Goal: Transaction & Acquisition: Book appointment/travel/reservation

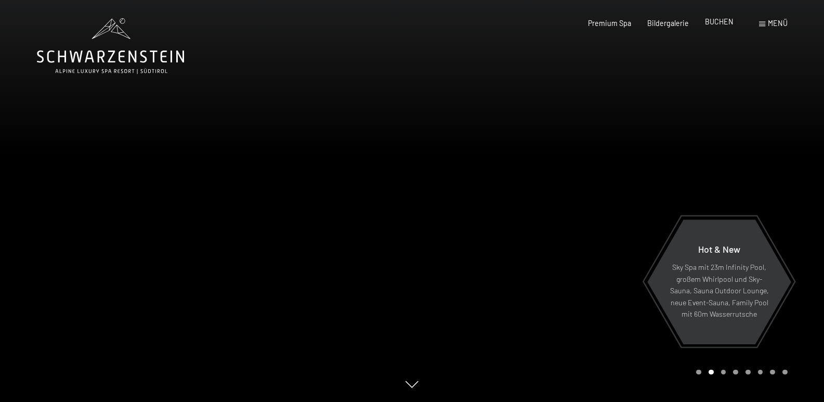
click at [720, 24] on span "BUCHEN" at bounding box center [719, 21] width 29 height 9
click at [719, 21] on span "BUCHEN" at bounding box center [719, 21] width 29 height 9
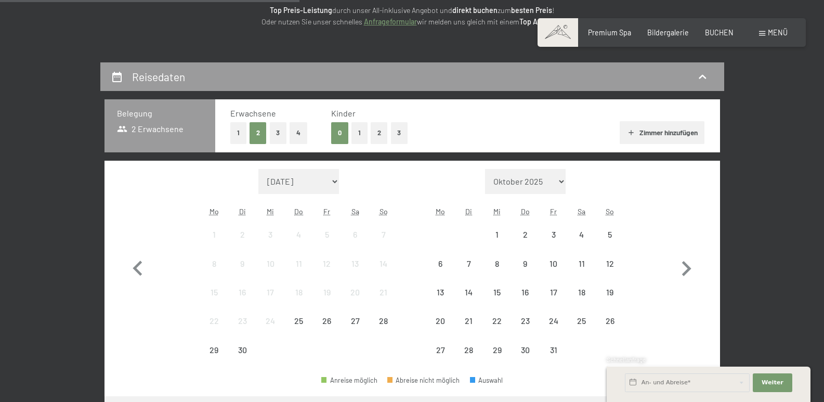
click at [201, 230] on div "1" at bounding box center [214, 235] width 26 height 26
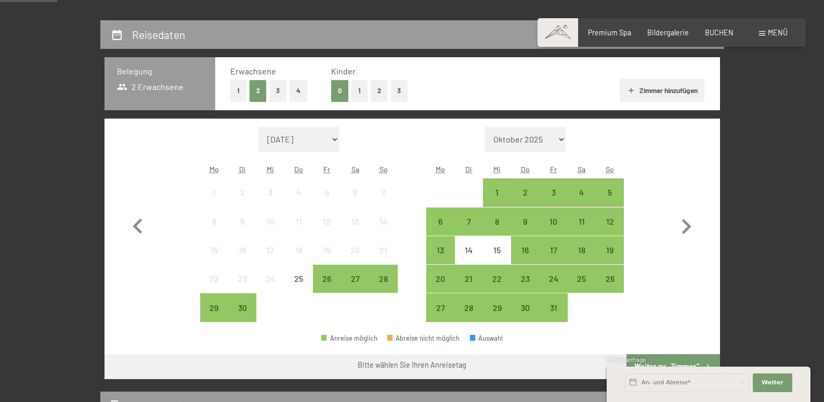
scroll to position [104, 0]
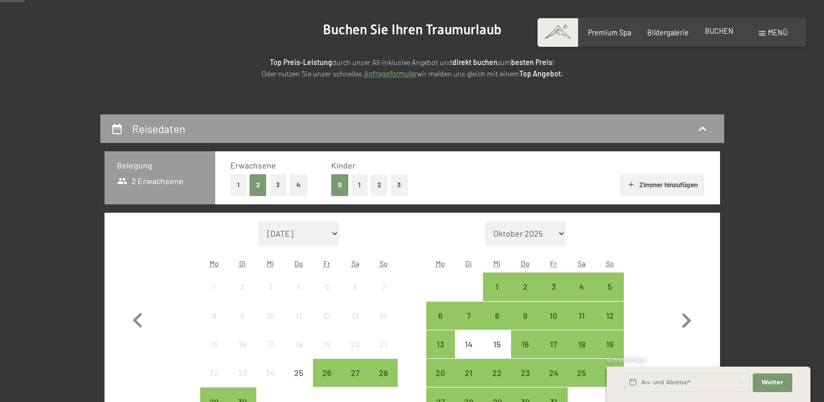
click at [717, 29] on span "BUCHEN" at bounding box center [719, 31] width 29 height 9
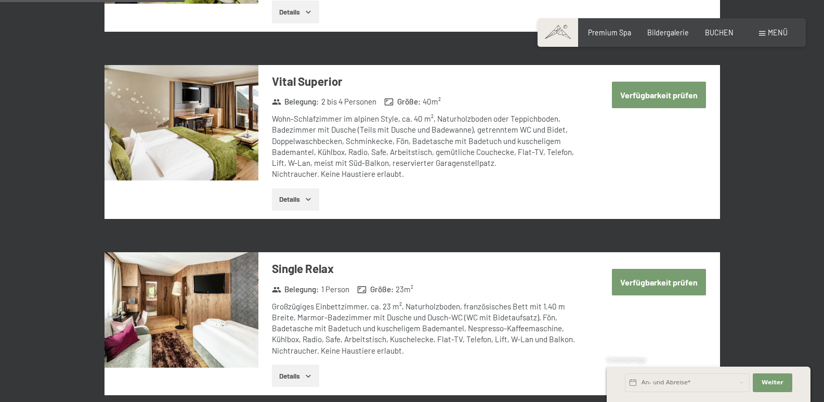
scroll to position [780, 0]
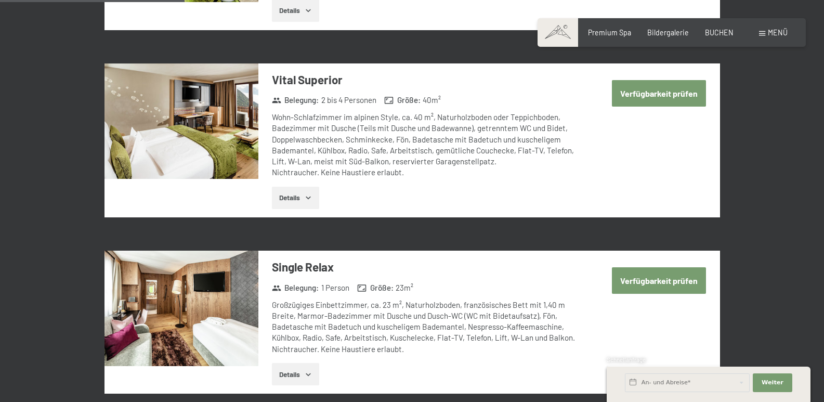
click at [310, 198] on icon "button" at bounding box center [308, 198] width 5 height 3
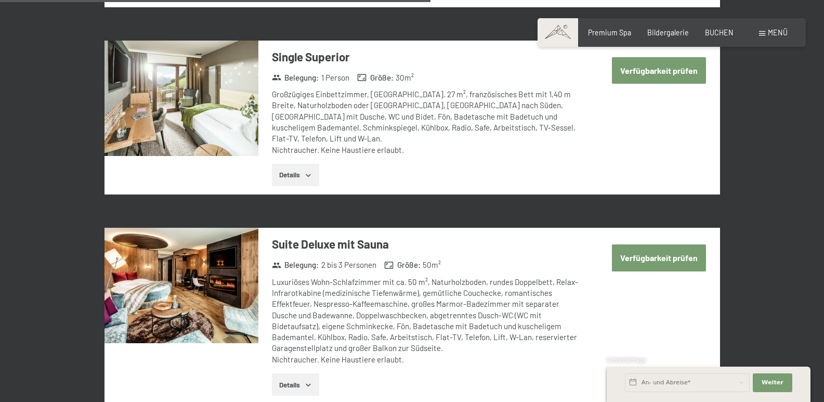
scroll to position [1872, 0]
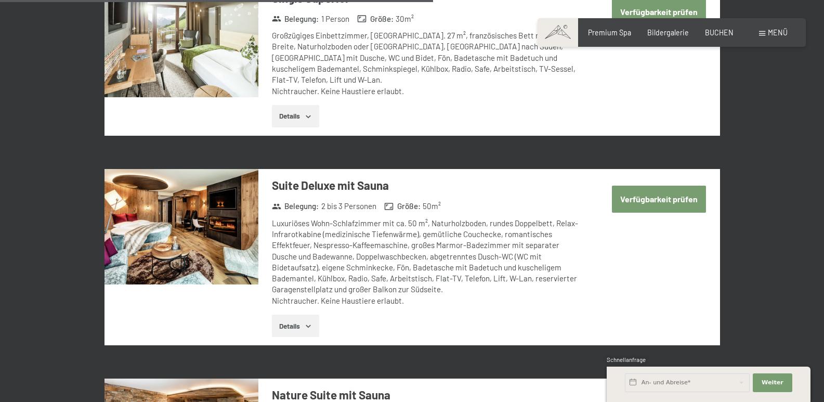
click at [648, 186] on button "Verfügbarkeit prüfen" at bounding box center [659, 199] width 94 height 27
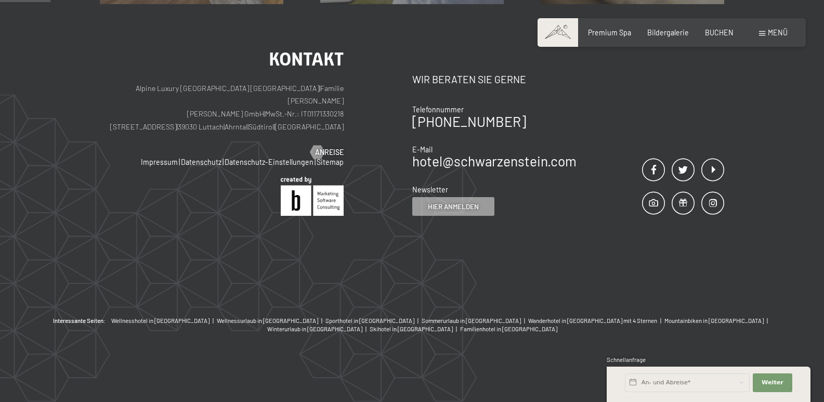
scroll to position [218, 0]
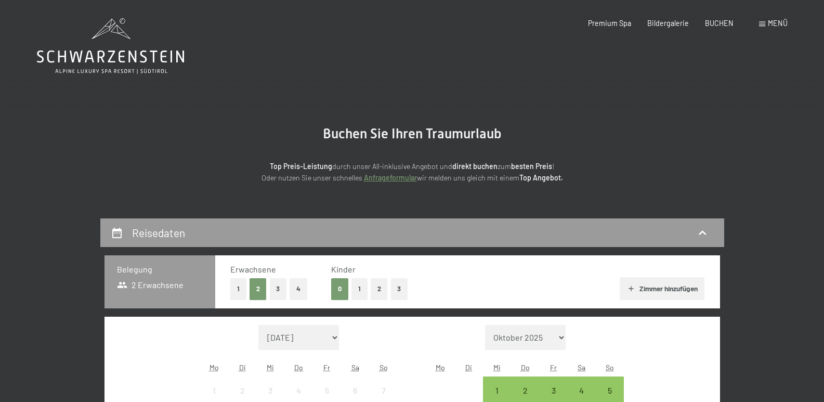
click at [779, 19] on span "Menü" at bounding box center [778, 23] width 20 height 9
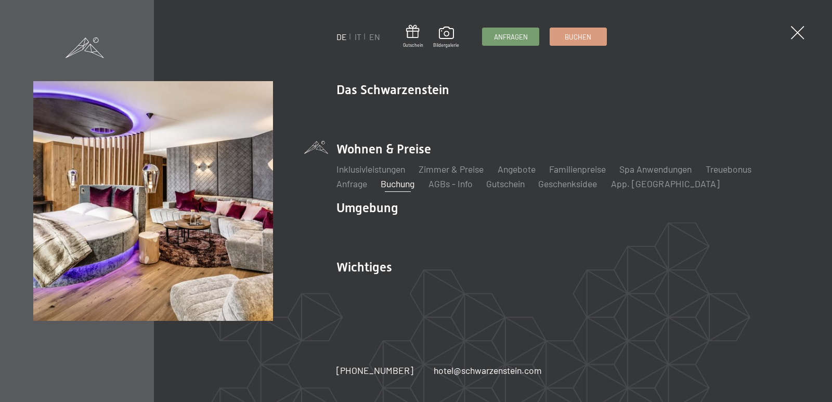
click at [394, 186] on link "Buchung" at bounding box center [398, 183] width 34 height 11
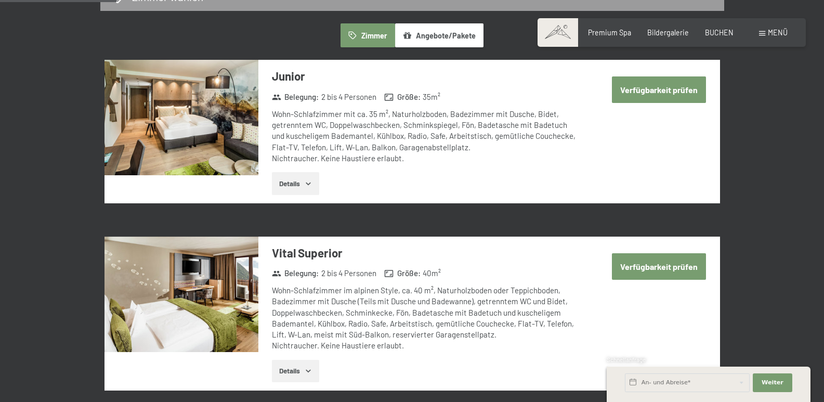
scroll to position [468, 0]
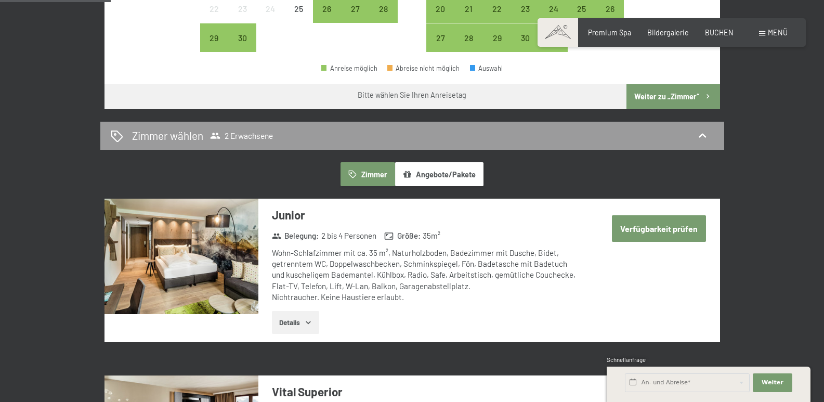
click at [382, 173] on button "Zimmer" at bounding box center [368, 174] width 54 height 24
click at [433, 175] on button "Angebote/Pakete" at bounding box center [439, 174] width 88 height 24
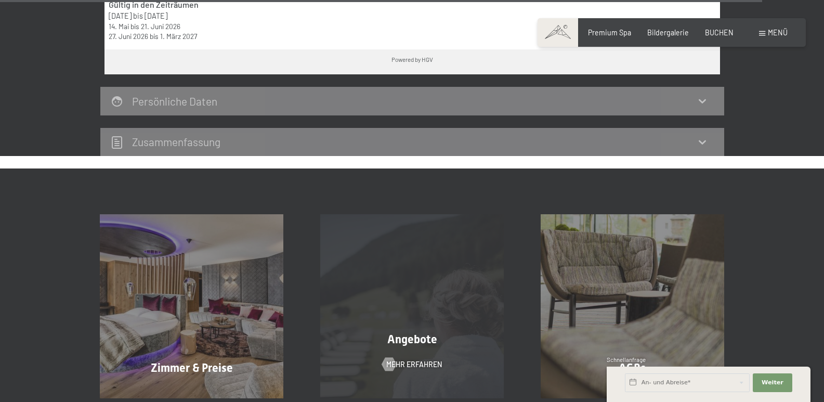
scroll to position [4005, 0]
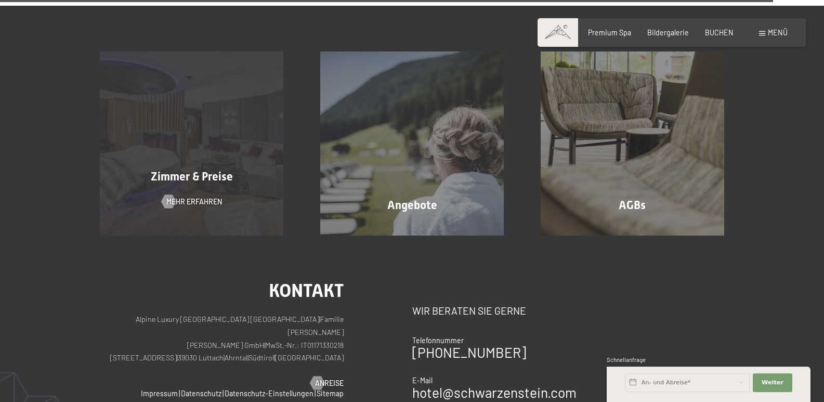
click at [213, 175] on span "Zimmer & Preise" at bounding box center [192, 176] width 82 height 13
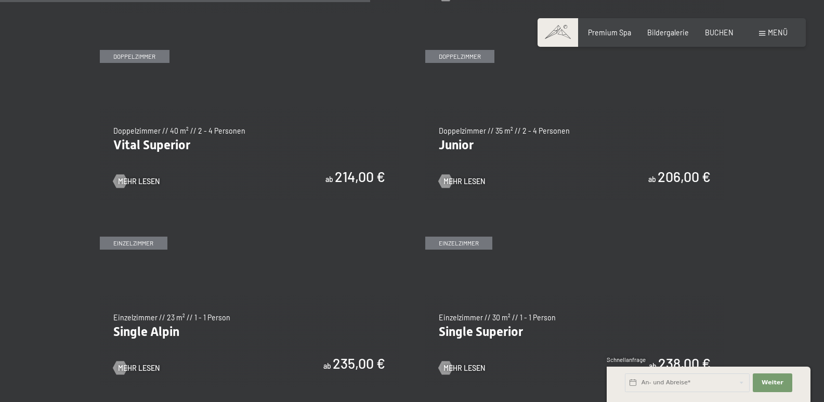
scroll to position [1300, 0]
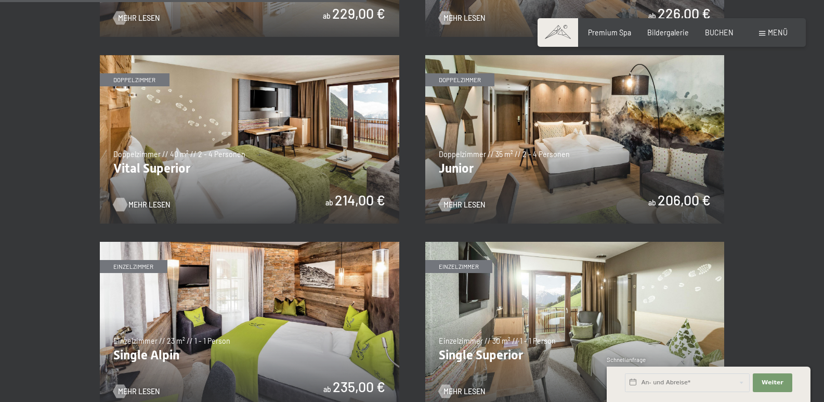
click at [156, 205] on span "Mehr Lesen" at bounding box center [149, 205] width 42 height 10
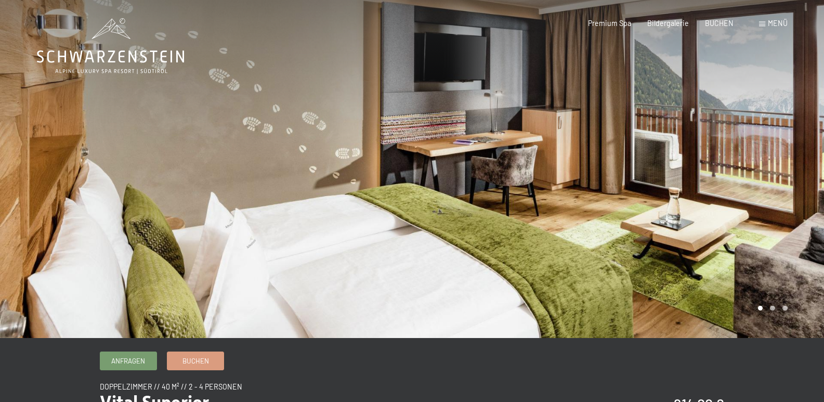
click at [246, 152] on div at bounding box center [206, 169] width 412 height 338
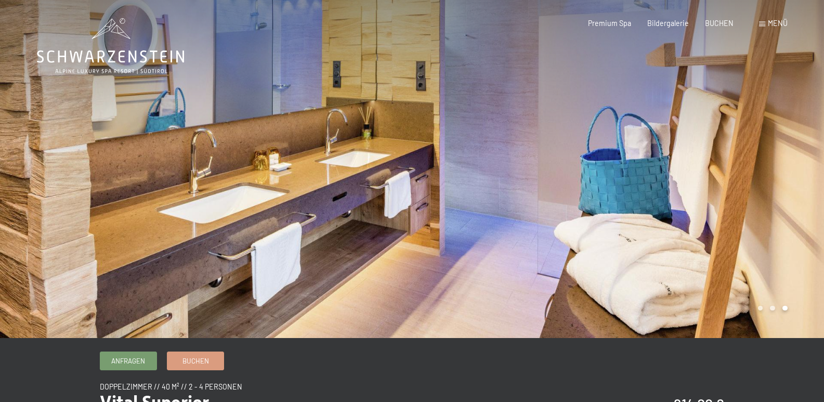
click at [246, 152] on div at bounding box center [206, 169] width 412 height 338
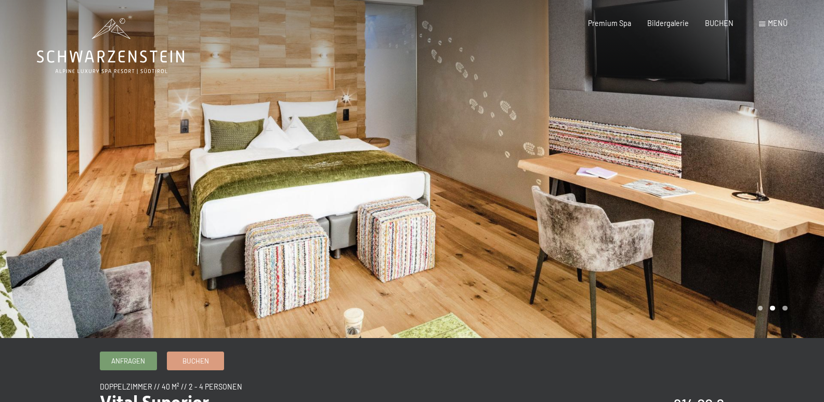
click at [246, 152] on div at bounding box center [206, 169] width 412 height 338
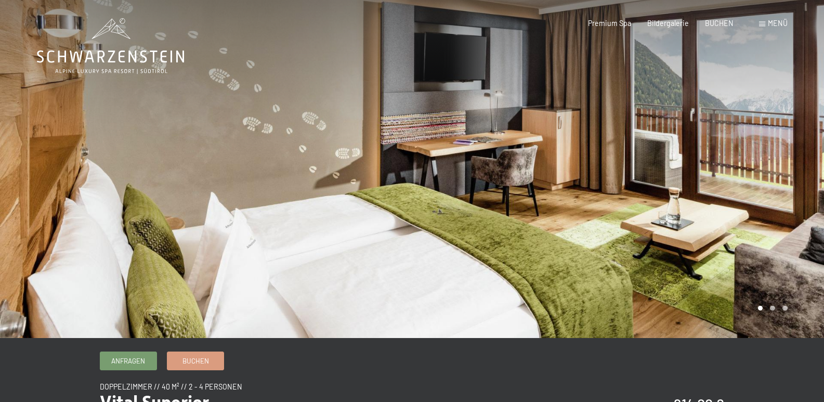
click at [246, 152] on div at bounding box center [206, 169] width 412 height 338
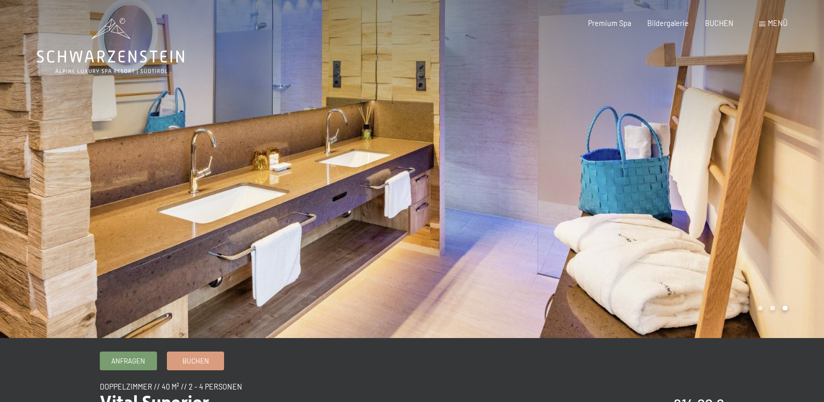
click at [246, 152] on div at bounding box center [206, 169] width 412 height 338
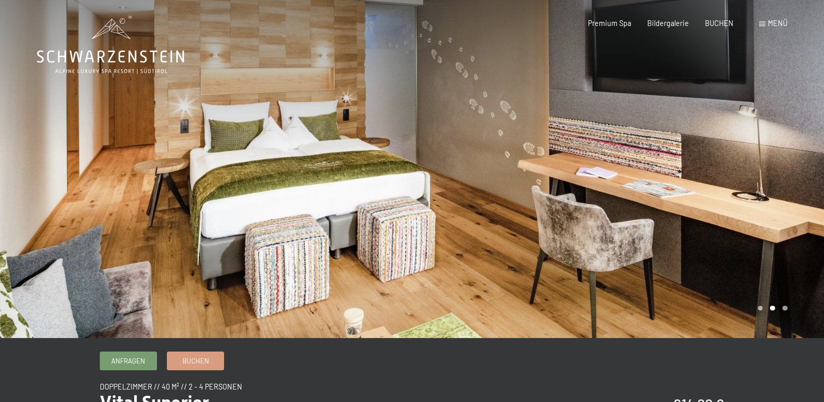
click at [246, 152] on div at bounding box center [206, 169] width 412 height 338
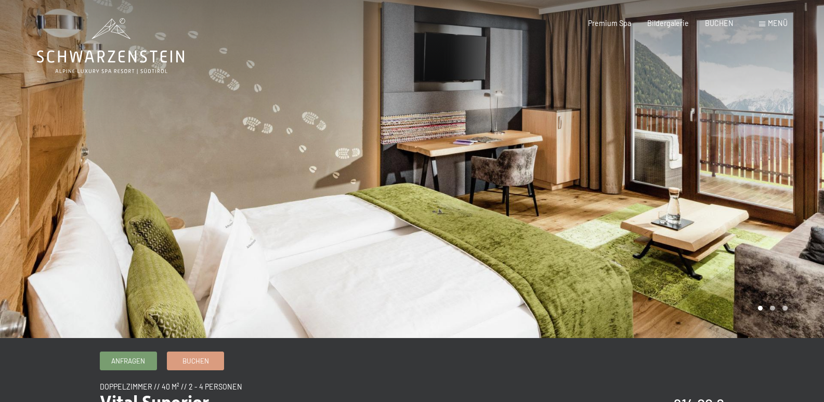
click at [242, 144] on div at bounding box center [206, 169] width 412 height 338
